Goal: Information Seeking & Learning: Check status

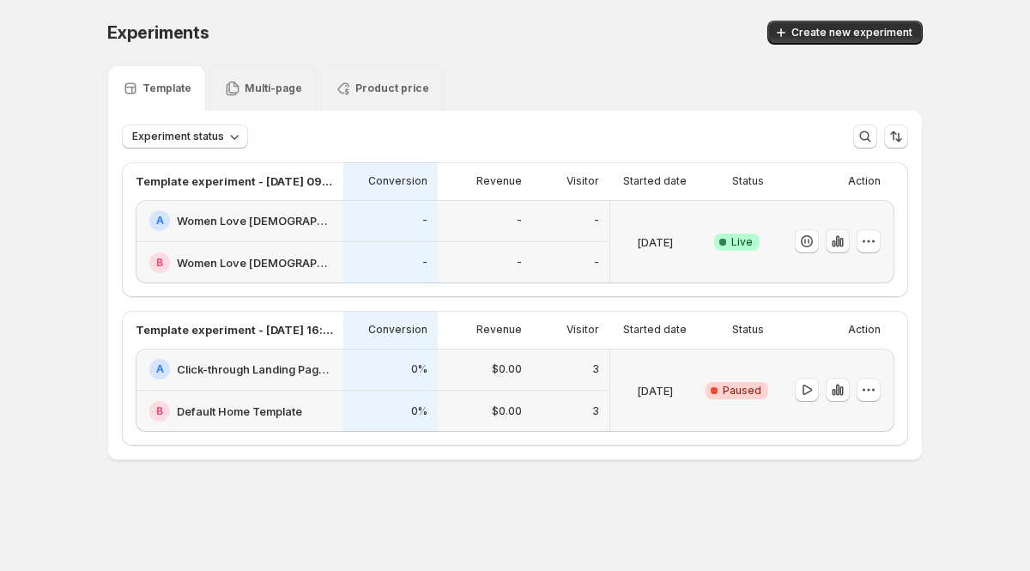
click at [843, 241] on icon "button" at bounding box center [837, 241] width 17 height 17
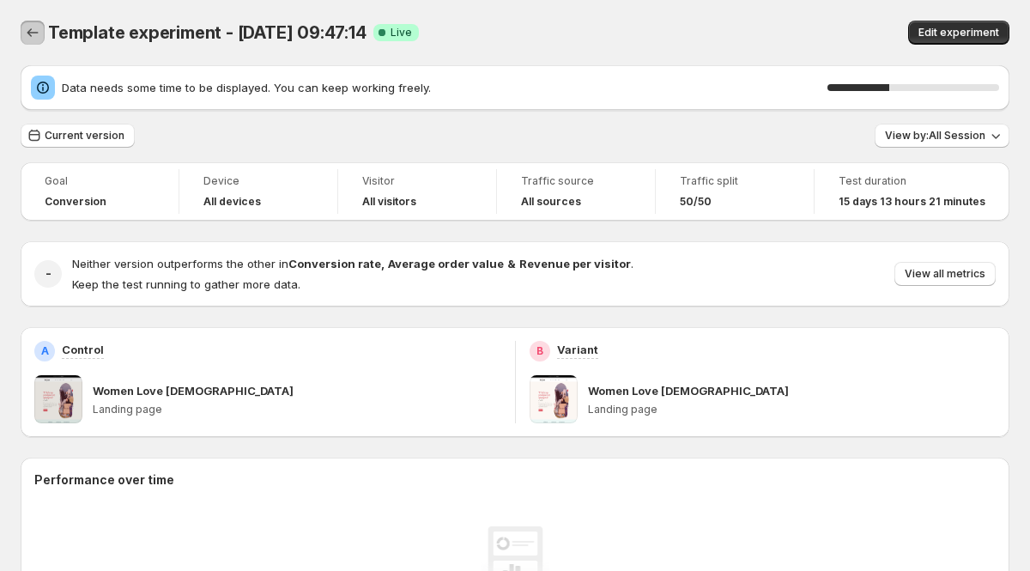
click at [38, 33] on icon "Back" at bounding box center [32, 32] width 17 height 17
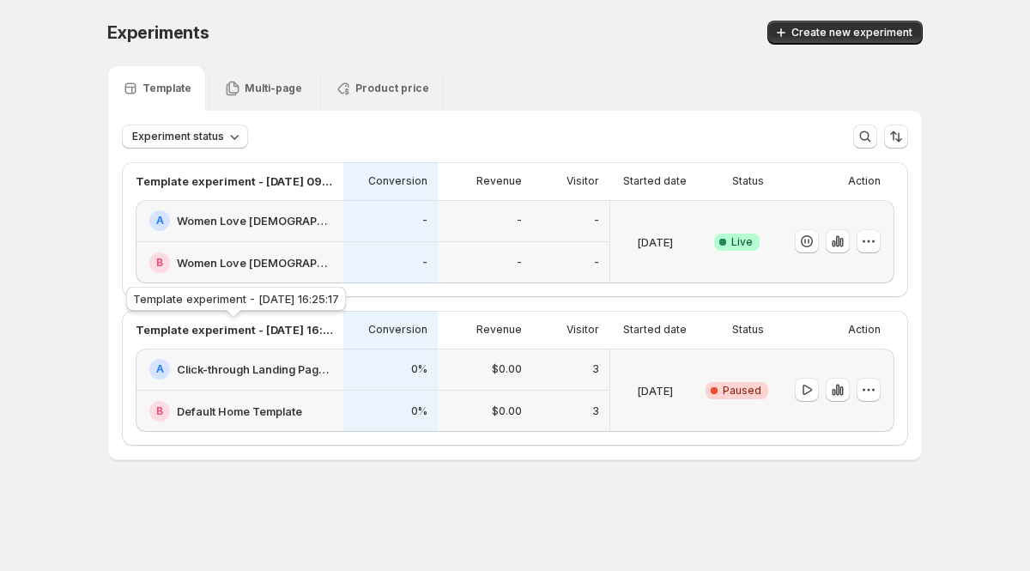
click at [261, 328] on p "Template experiment - [DATE] 16:25:17" at bounding box center [234, 329] width 197 height 17
click at [372, 319] on div "Conversion" at bounding box center [390, 330] width 94 height 38
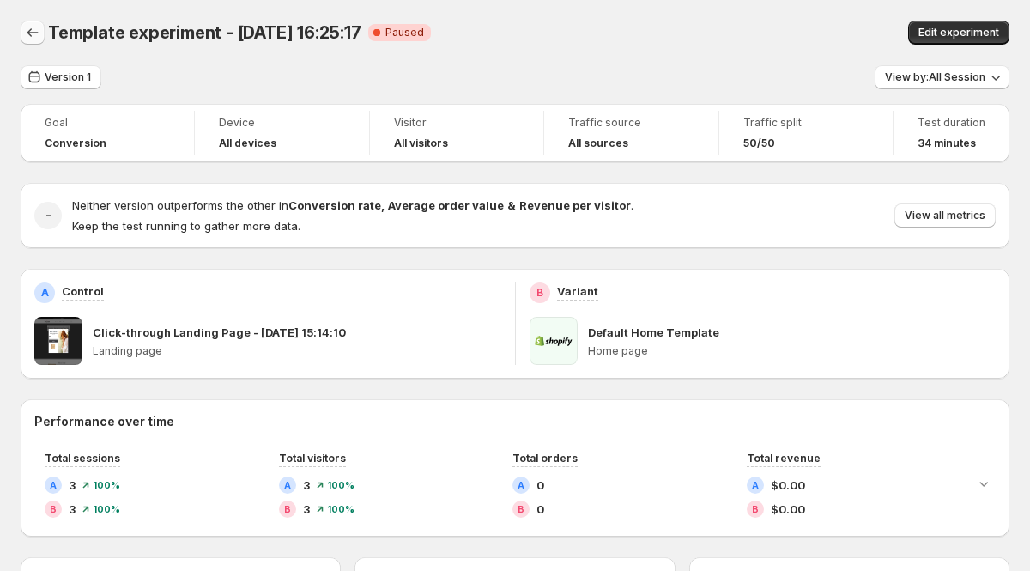
click at [28, 30] on icon "Back" at bounding box center [32, 32] width 17 height 17
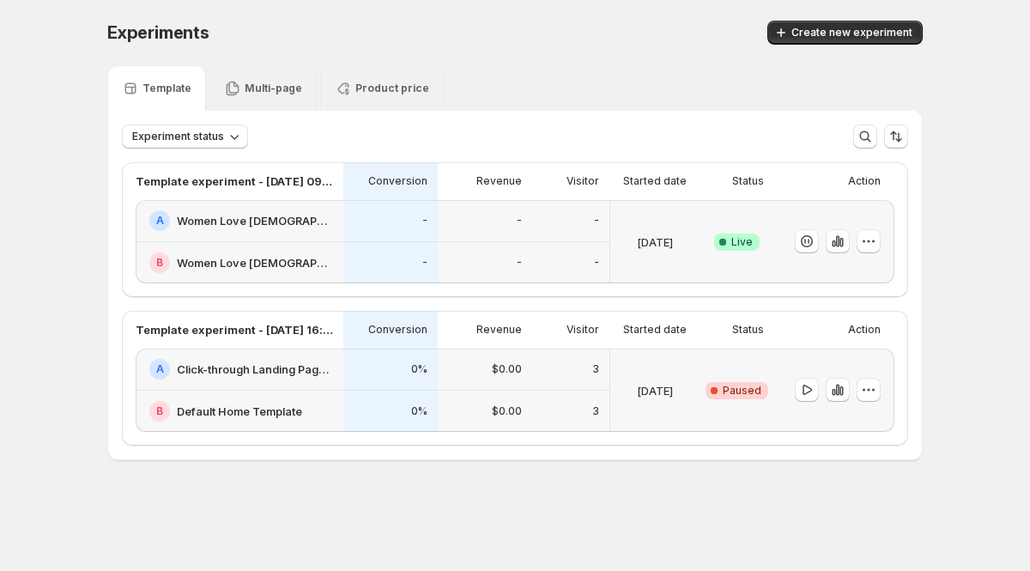
click at [249, 87] on p "Multi-page" at bounding box center [274, 89] width 58 height 14
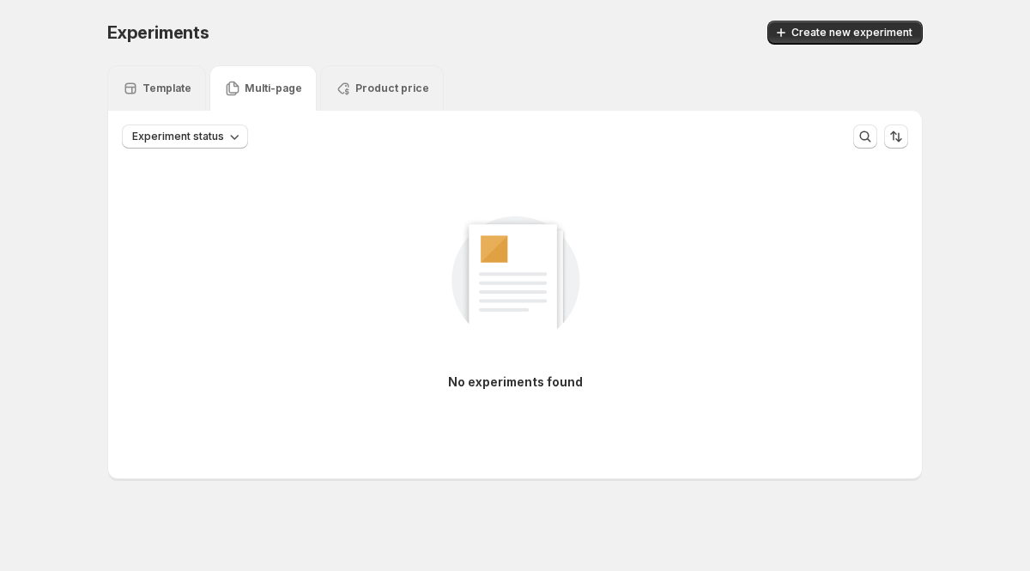
click at [155, 86] on p "Template" at bounding box center [167, 89] width 49 height 14
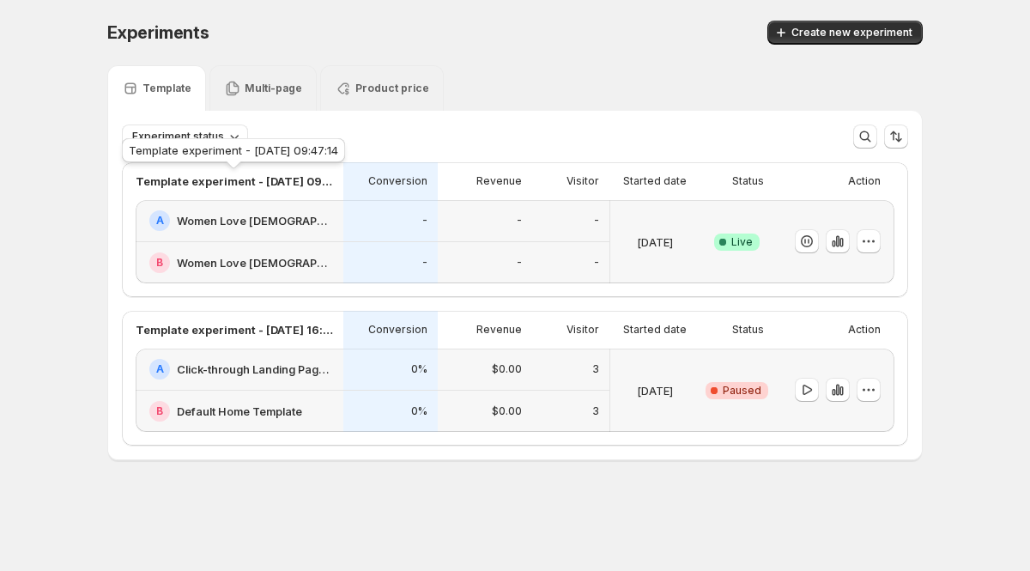
click at [269, 179] on p "Template experiment - [DATE] 09:47:14" at bounding box center [234, 181] width 197 height 17
click at [467, 175] on div "Revenue" at bounding box center [485, 181] width 74 height 17
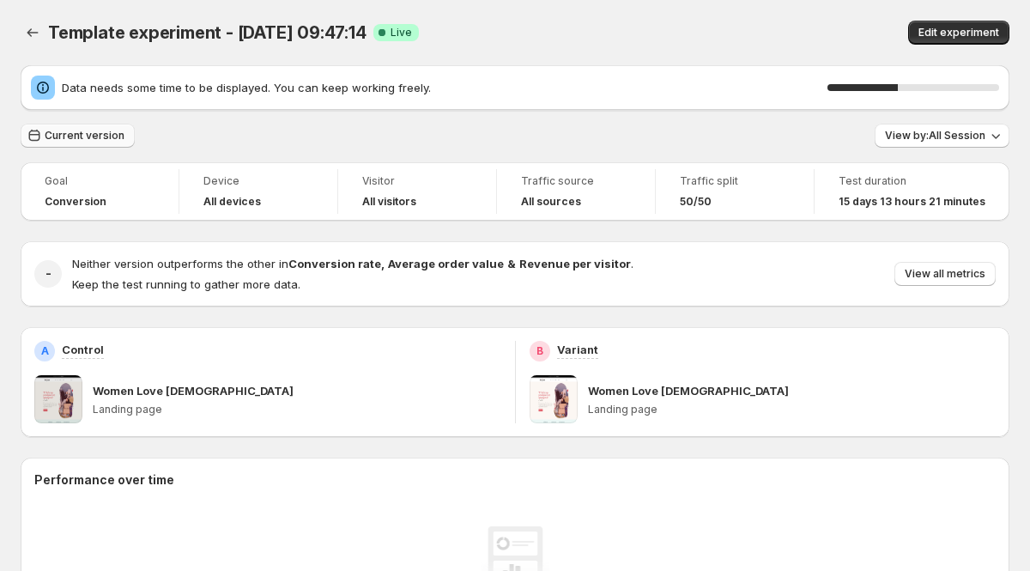
click at [62, 135] on span "Current version" at bounding box center [85, 136] width 80 height 14
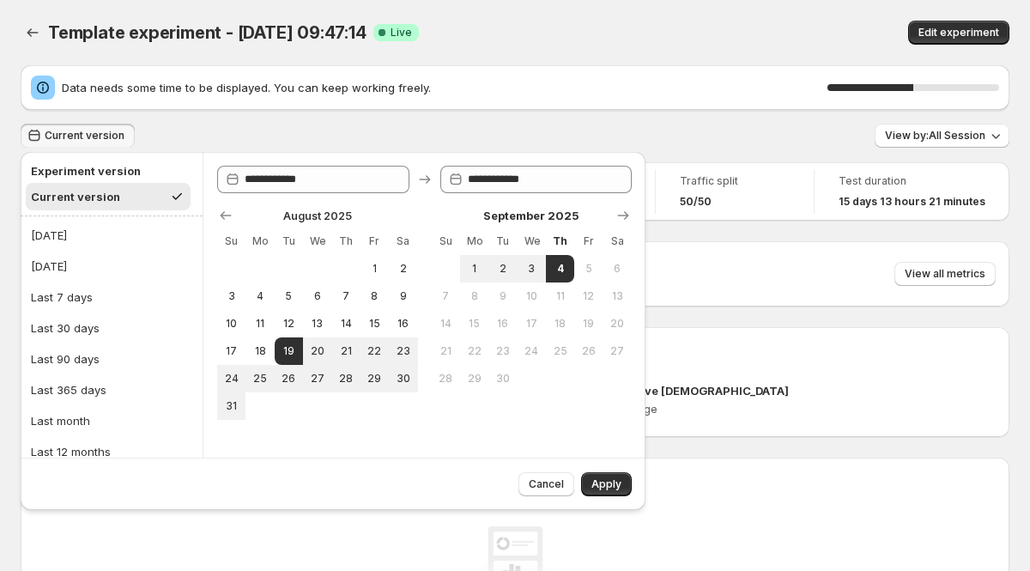
click at [249, 128] on div "Current version View by: All Session" at bounding box center [515, 136] width 989 height 25
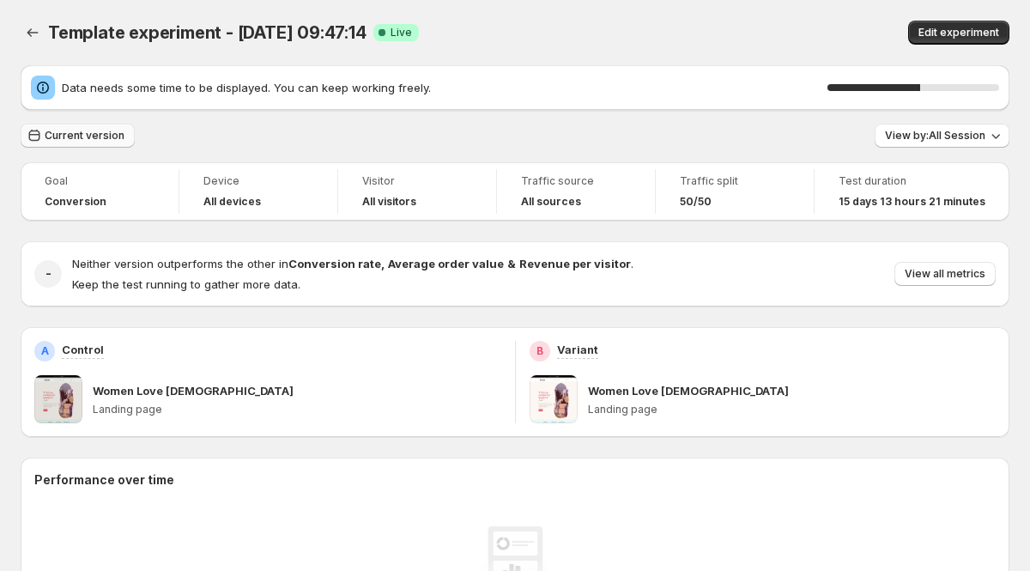
click at [100, 136] on span "Current version" at bounding box center [85, 136] width 80 height 14
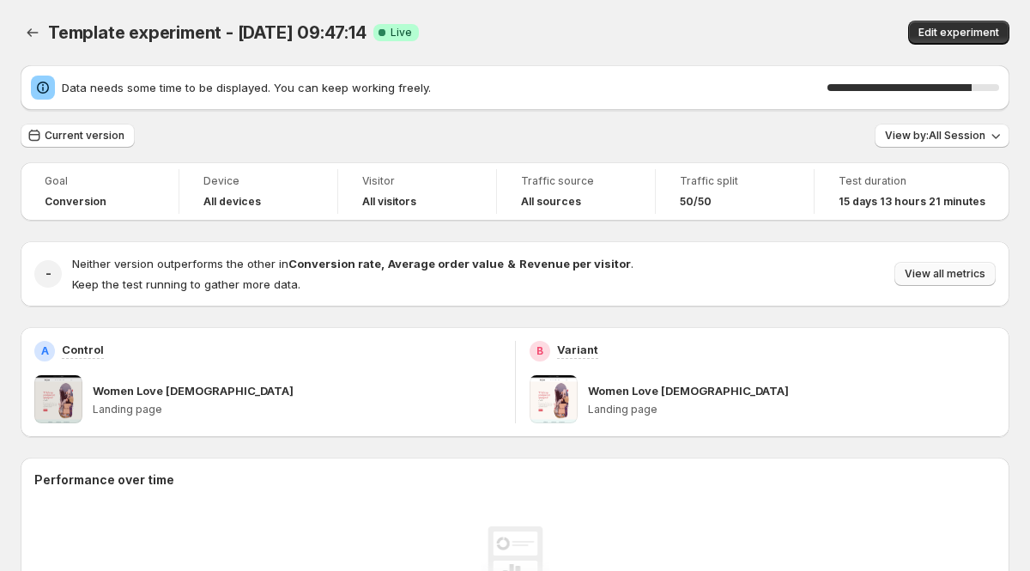
click at [923, 279] on span "View all metrics" at bounding box center [945, 274] width 81 height 14
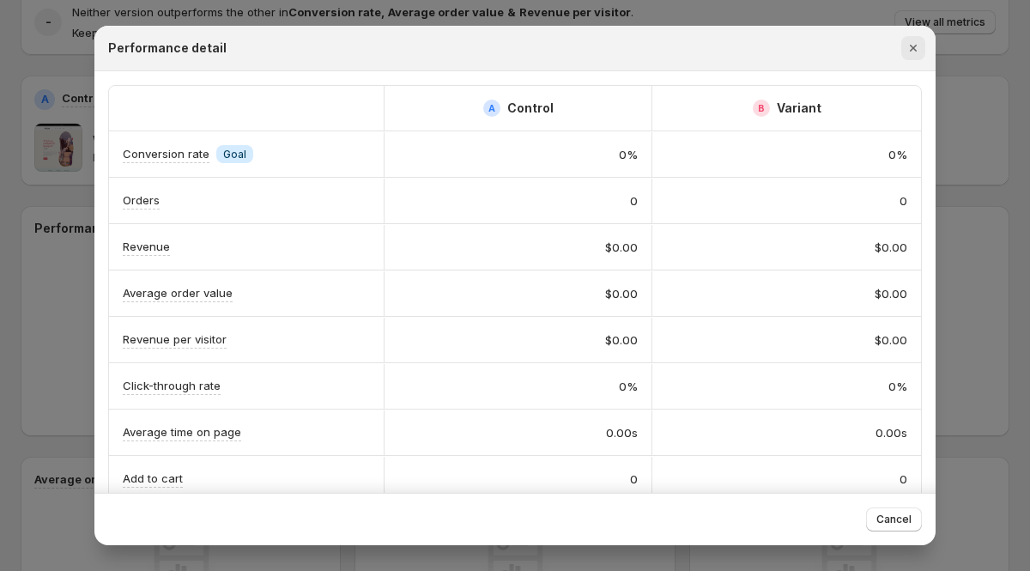
click at [910, 51] on icon "Close" at bounding box center [913, 48] width 7 height 7
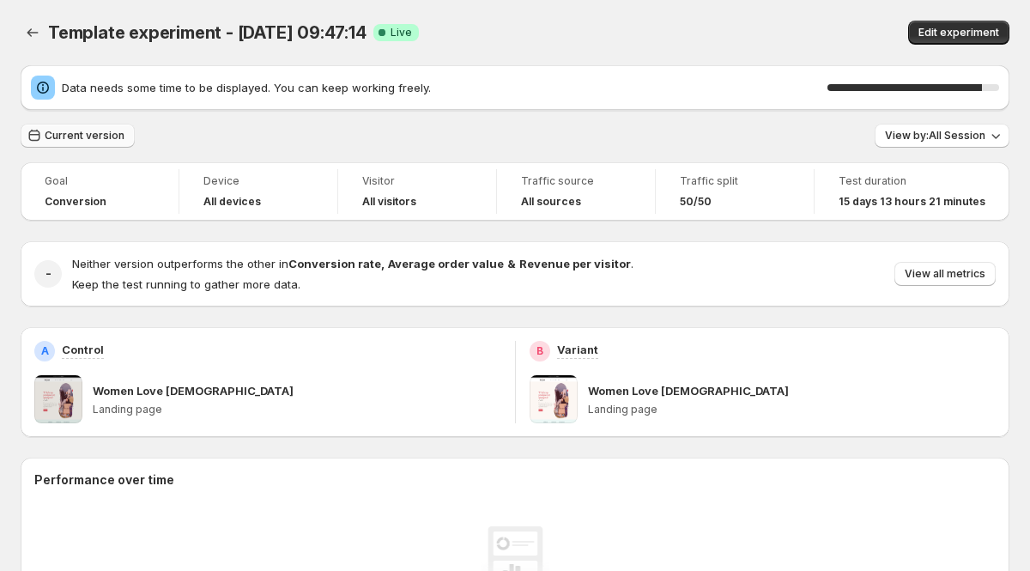
click at [104, 135] on span "Current version" at bounding box center [85, 136] width 80 height 14
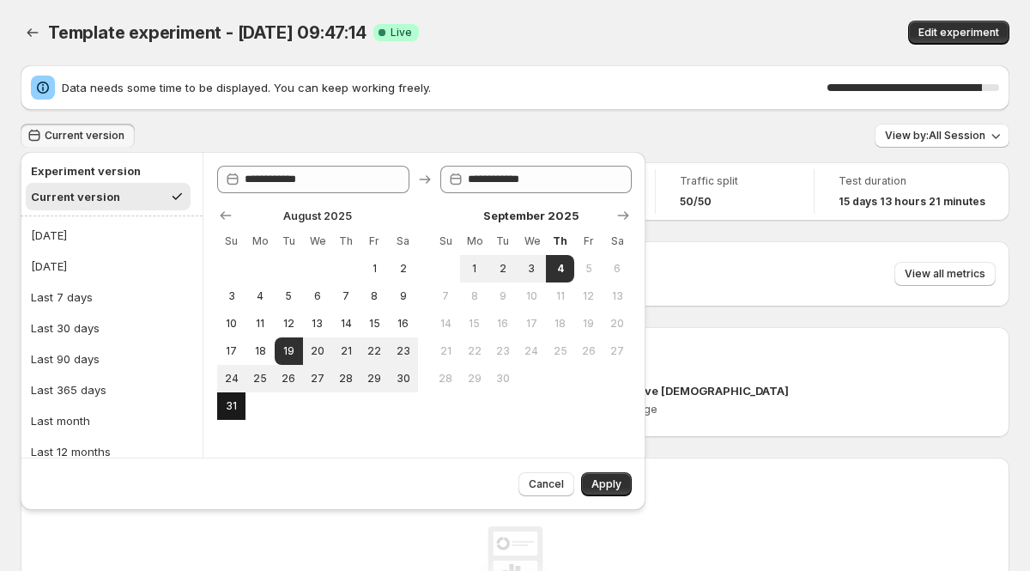
click at [234, 408] on span "31" at bounding box center [231, 406] width 15 height 14
type input "**********"
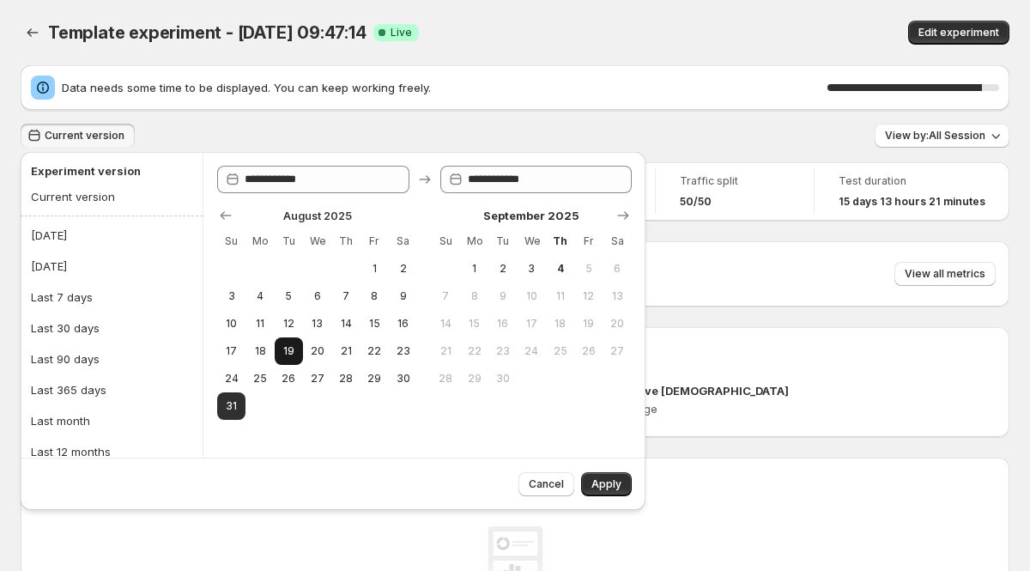
click at [282, 351] on span "19" at bounding box center [289, 351] width 15 height 14
type input "**********"
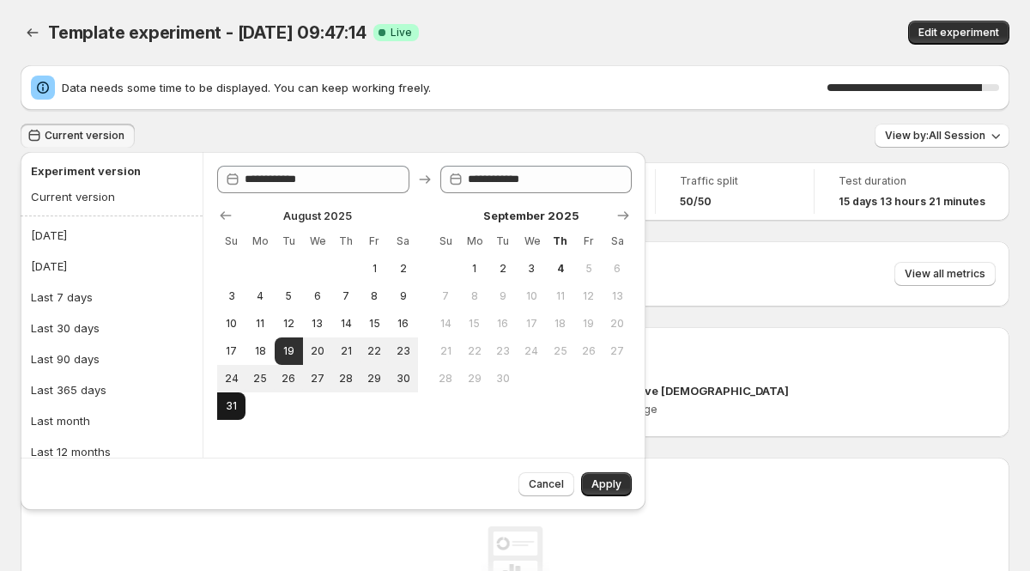
click at [234, 409] on span "31" at bounding box center [231, 406] width 15 height 14
type input "**********"
click at [604, 486] on span "Apply" at bounding box center [607, 484] width 30 height 14
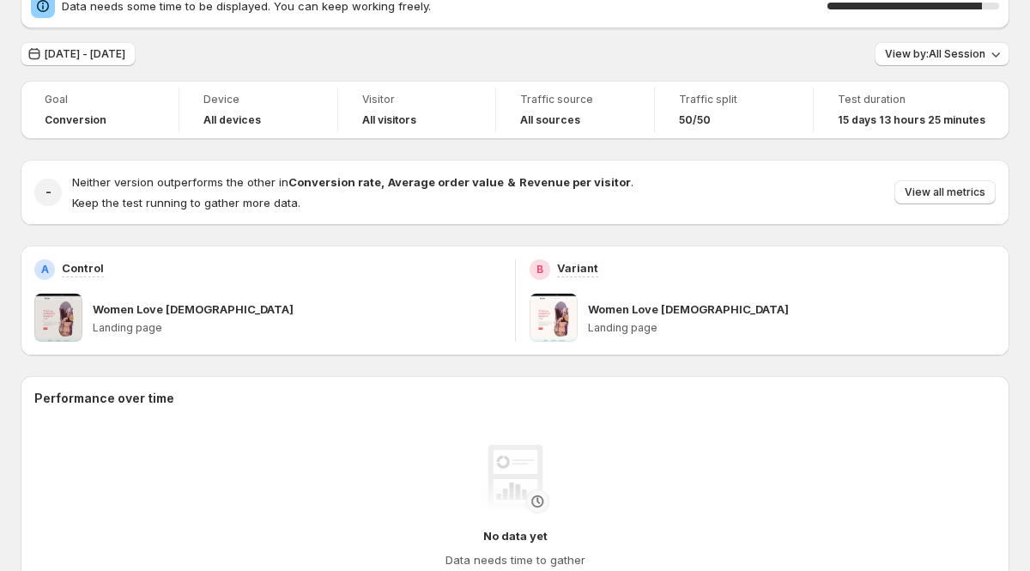
scroll to position [84, 0]
